Goal: Task Accomplishment & Management: Complete application form

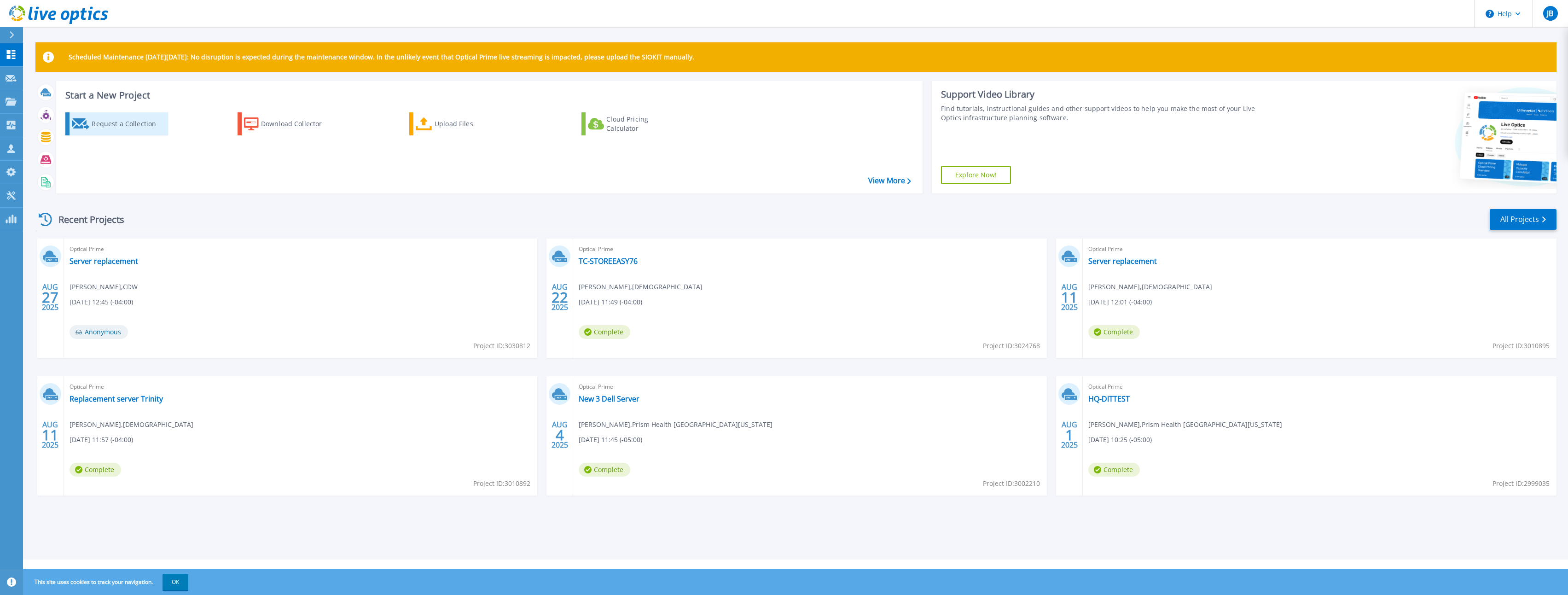
click at [110, 128] on div "Request a Collection" at bounding box center [128, 124] width 74 height 19
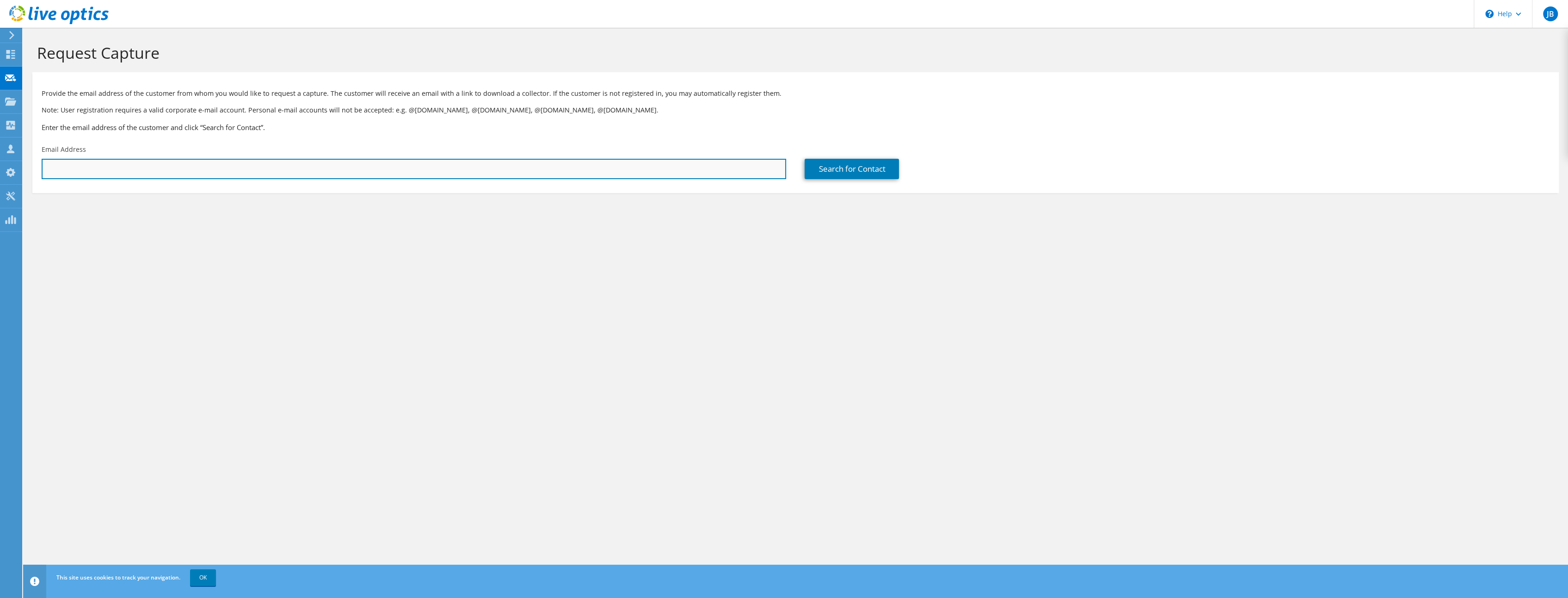
click at [244, 165] on input "text" at bounding box center [414, 169] width 745 height 20
click at [300, 195] on section "Request Capture Provide the email address of the customer from whom you would l…" at bounding box center [795, 133] width 1545 height 211
click at [344, 166] on input "text" at bounding box center [414, 169] width 745 height 20
click at [261, 597] on html "JB Partner Team Member Jeremy Berroya jereber@cdw.com CDW My Profile Log Out \n…" at bounding box center [784, 299] width 1568 height 598
click at [232, 170] on input "text" at bounding box center [414, 169] width 745 height 20
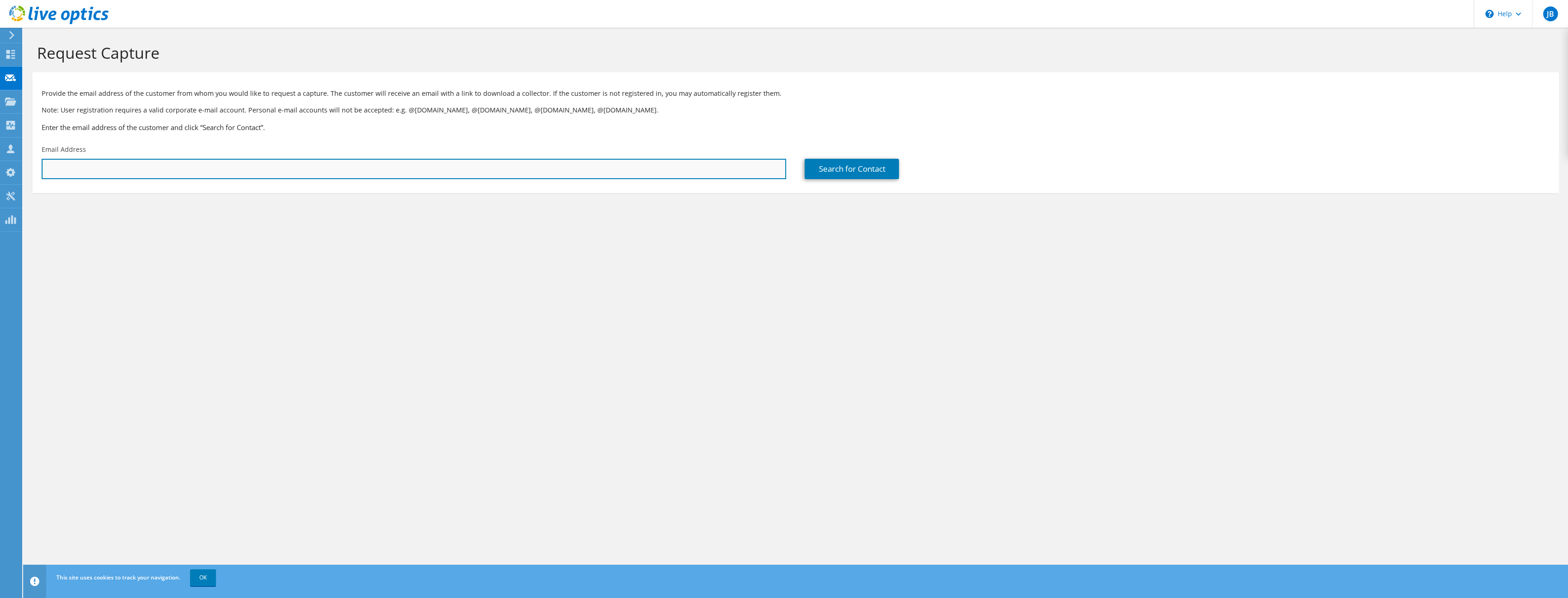
paste input "Troy Tarr <ttarr@libertyhealthshare.org>"
drag, startPoint x: 79, startPoint y: 168, endPoint x: 6, endPoint y: 165, distance: 73.1
click at [0, 167] on html "JB Partner Team Member Jeremy Berroya jereber@cdw.com CDW My Profile Log Out \n…" at bounding box center [784, 299] width 1568 height 598
click at [234, 174] on input "ttarr@libertyhealthshare.org" at bounding box center [414, 169] width 745 height 20
type input "ttarr@libertyhealthshare.org"
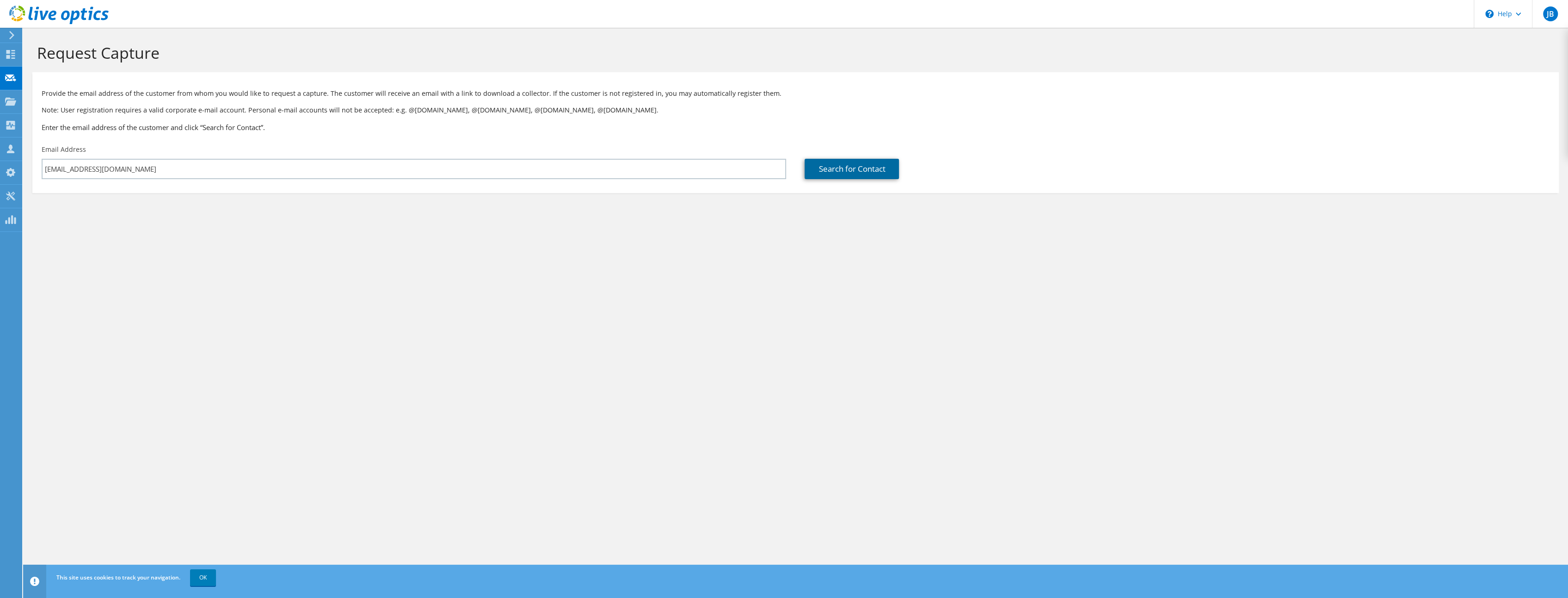
click at [833, 169] on link "Search for Contact" at bounding box center [851, 169] width 94 height 20
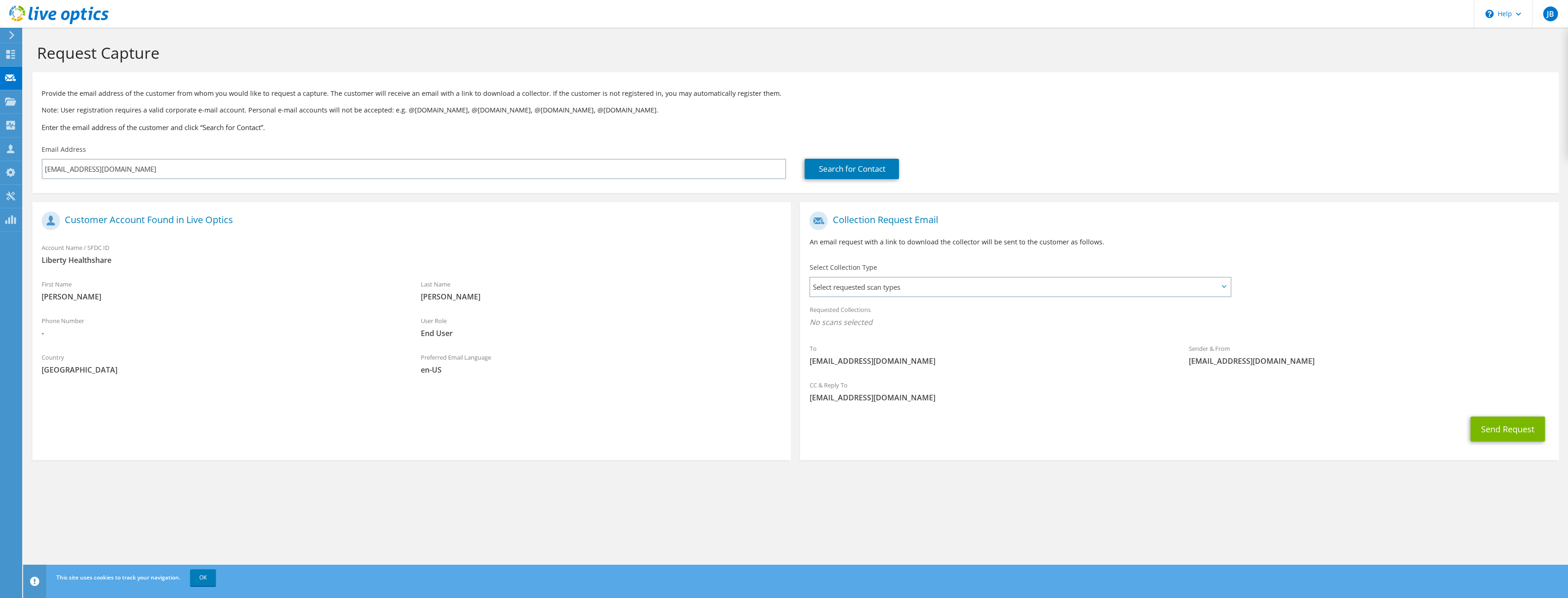
click at [879, 275] on div "Select Collection Type Select requested scan types Server Virtualization Optica…" at bounding box center [1021, 279] width 424 height 32
click at [877, 284] on span "Select requested scan types" at bounding box center [1020, 287] width 420 height 19
click at [830, 313] on label "Optical Prime" at bounding box center [857, 315] width 55 height 11
click at [0, 0] on input "Optical Prime" at bounding box center [0, 0] width 0 height 0
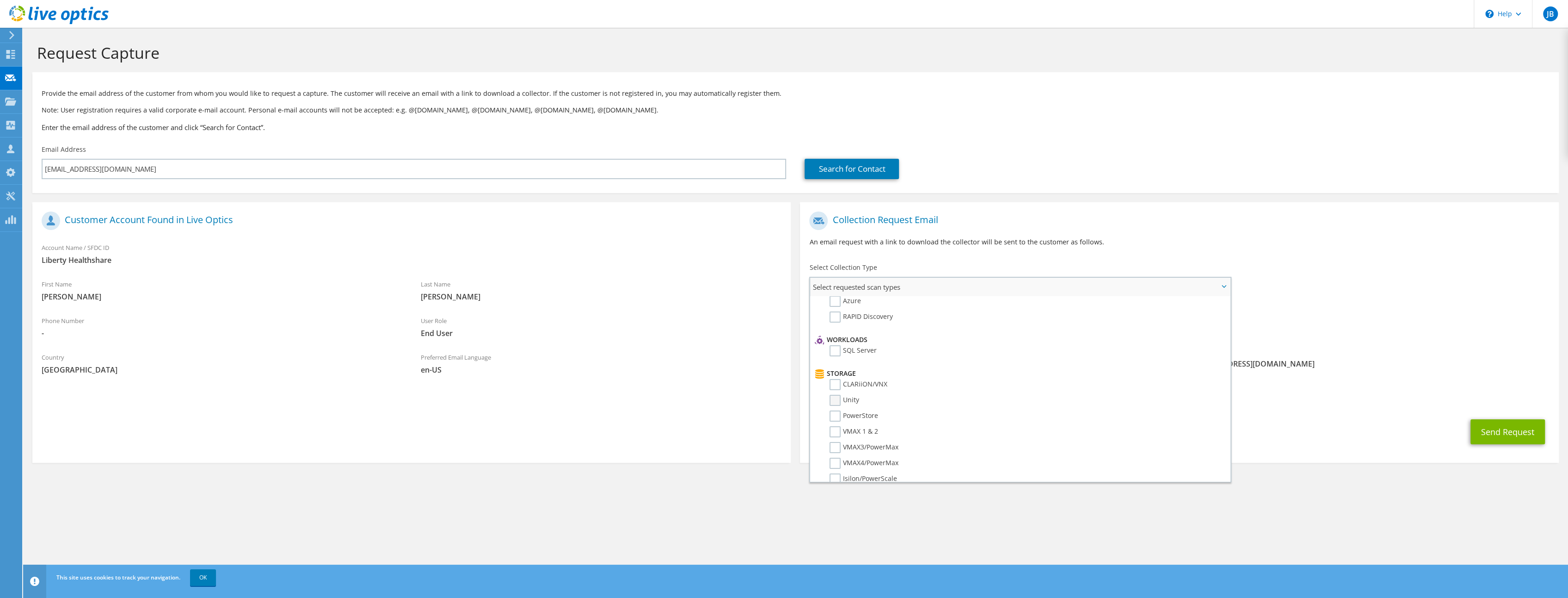
click at [830, 398] on label "Unity" at bounding box center [844, 400] width 30 height 11
click at [0, 0] on input "Unity" at bounding box center [0, 0] width 0 height 0
click at [1345, 421] on div "Send Request" at bounding box center [1179, 432] width 758 height 35
click at [1507, 432] on button "Send Request" at bounding box center [1507, 432] width 74 height 25
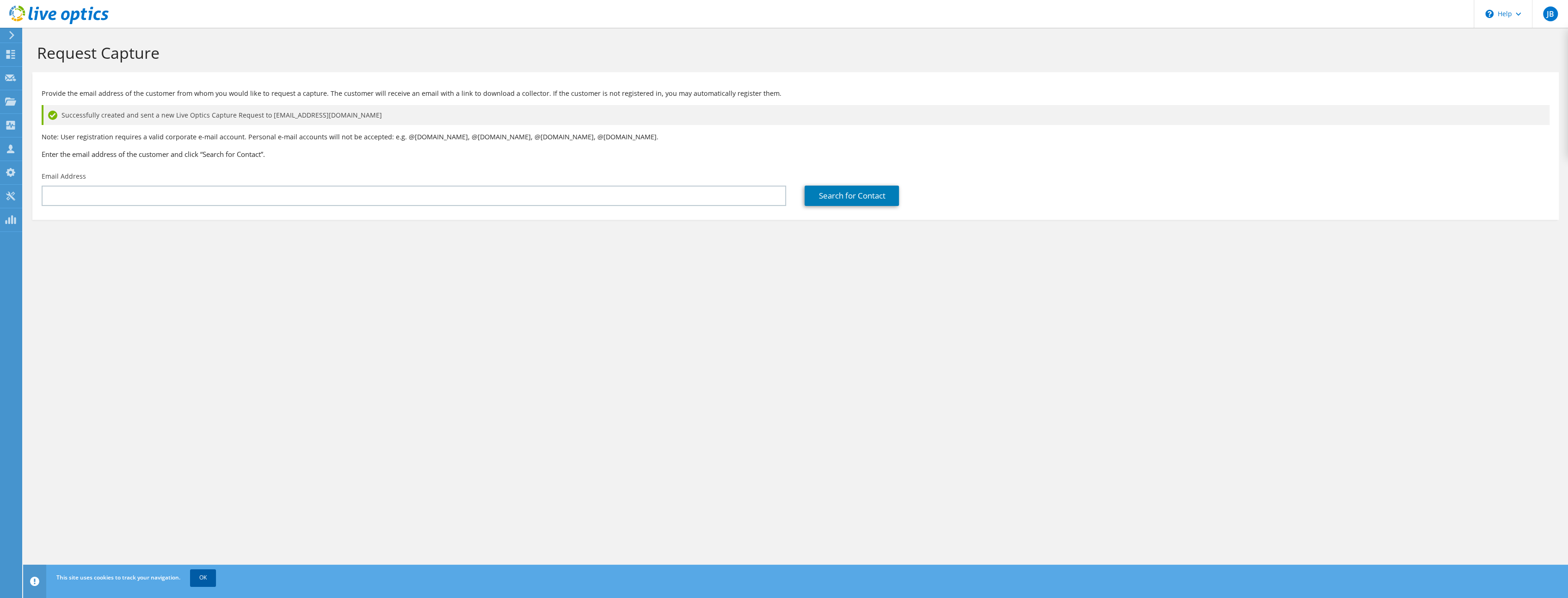
click at [202, 584] on link "OK" at bounding box center [203, 577] width 26 height 17
